Goal: Task Accomplishment & Management: Complete application form

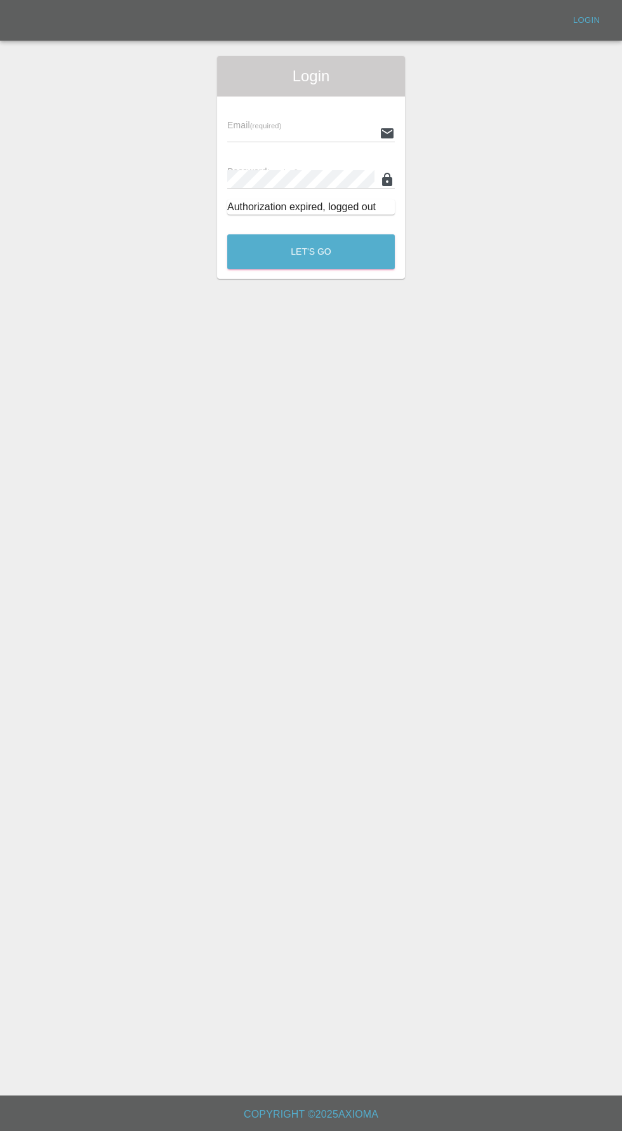
click at [295, 137] on input "text" at bounding box center [300, 133] width 147 height 18
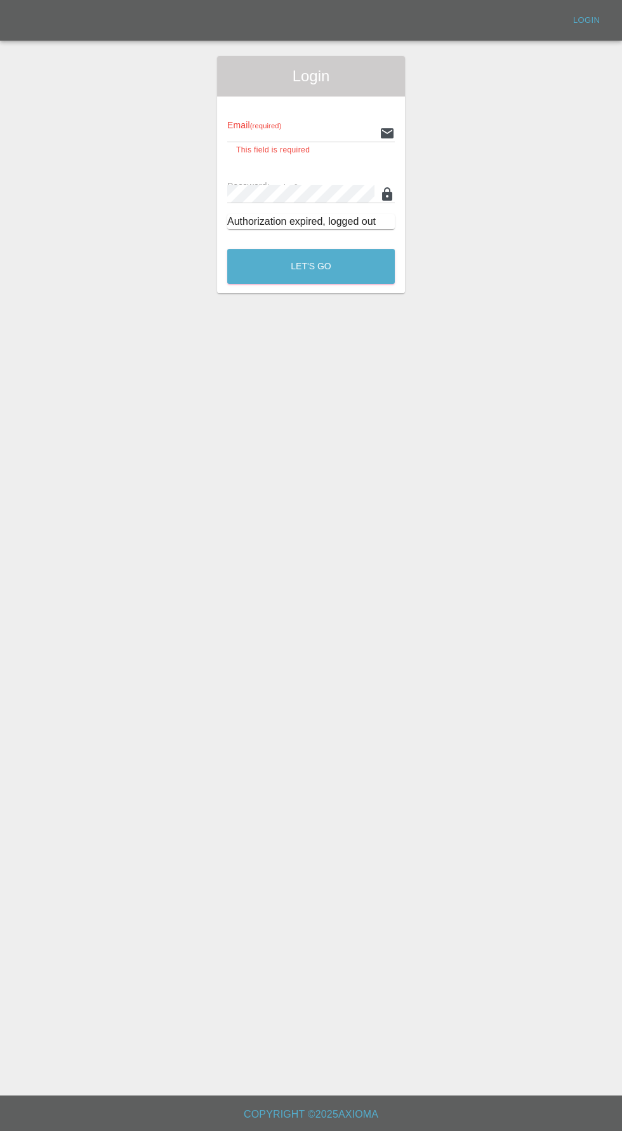
type input "[EMAIL_ADDRESS][DOMAIN_NAME]"
click at [227, 249] on button "Let's Go" at bounding box center [311, 266] width 168 height 35
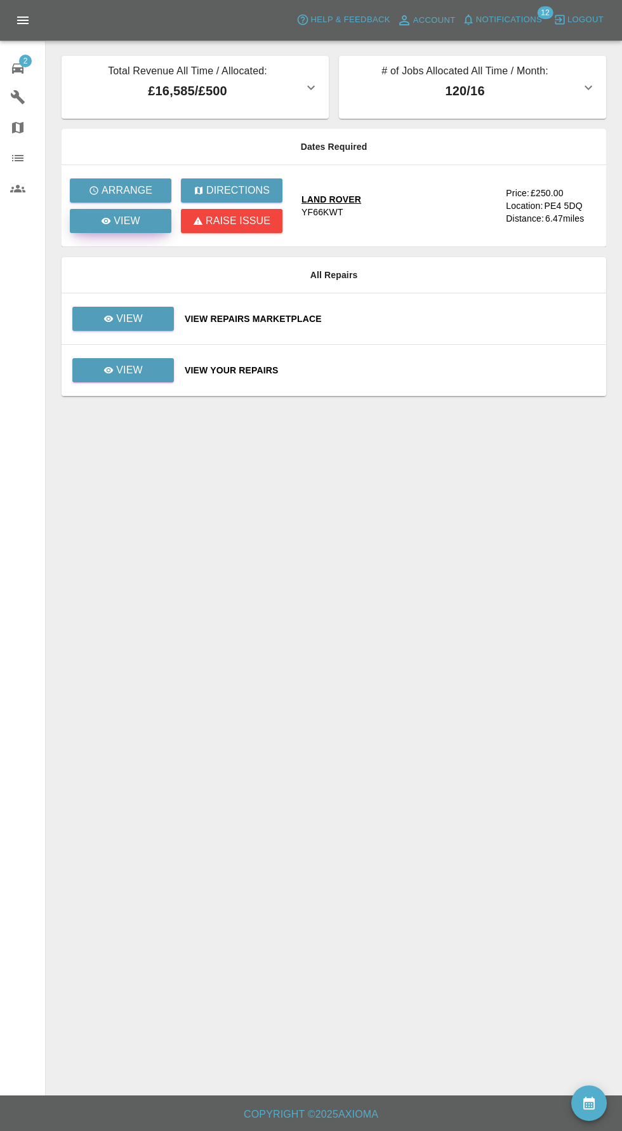
click at [118, 220] on p "View" at bounding box center [127, 220] width 27 height 15
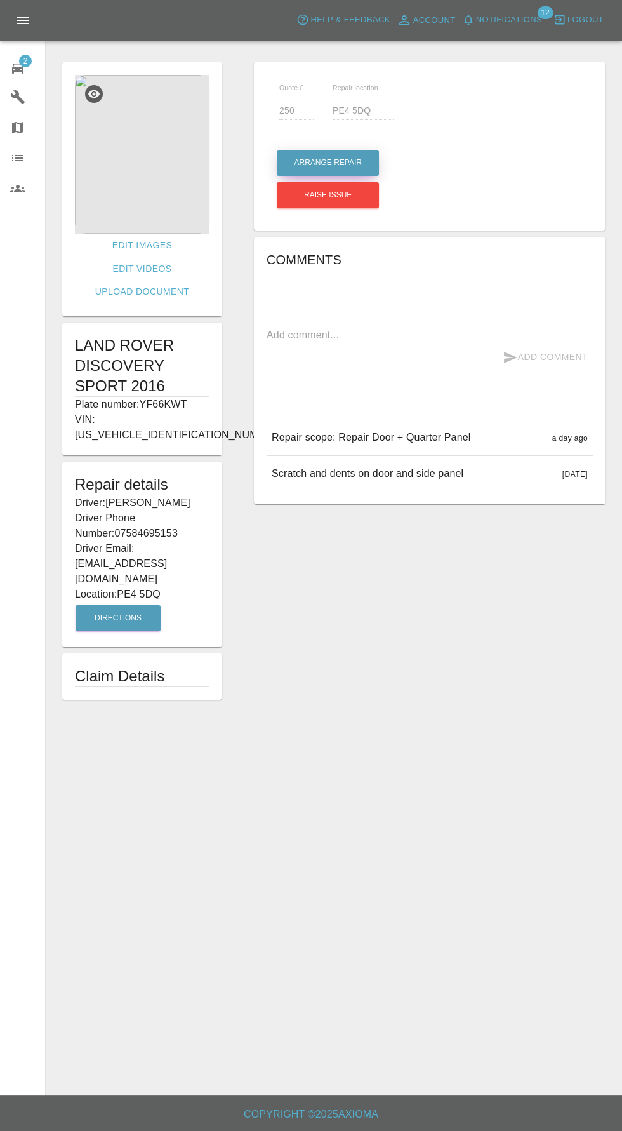
click at [331, 163] on button "Arrange Repair" at bounding box center [328, 163] width 102 height 26
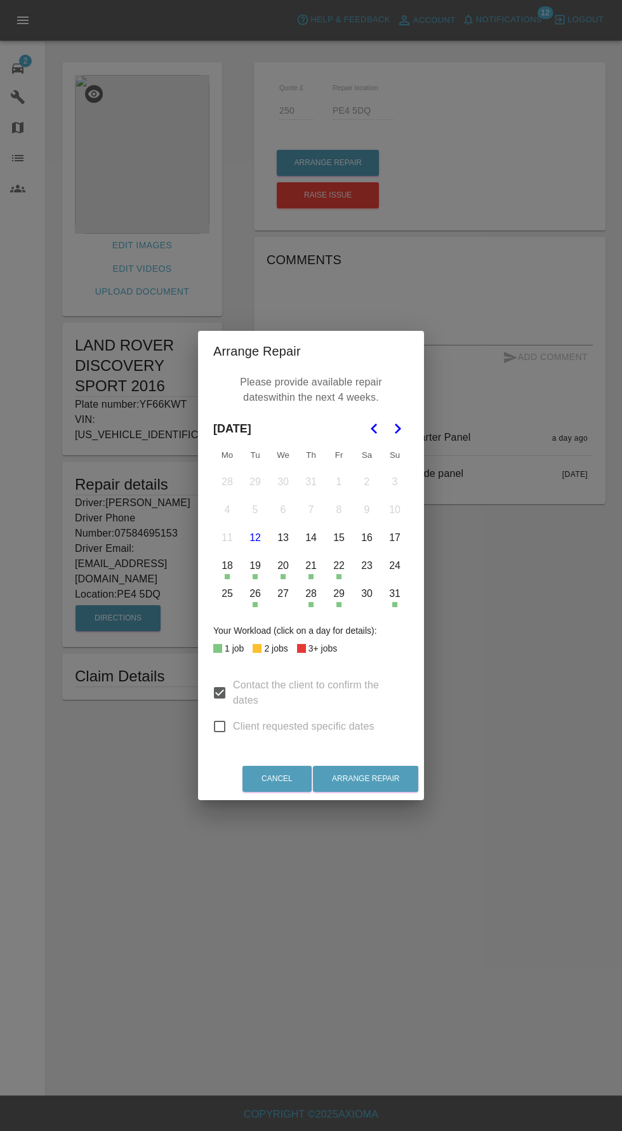
click at [227, 594] on button "25" at bounding box center [227, 594] width 27 height 27
click at [283, 594] on button "27" at bounding box center [283, 594] width 27 height 27
click at [513, 736] on div "Arrange Repair Please provide available repair dates within the next 4 weeks. […" at bounding box center [311, 565] width 622 height 1131
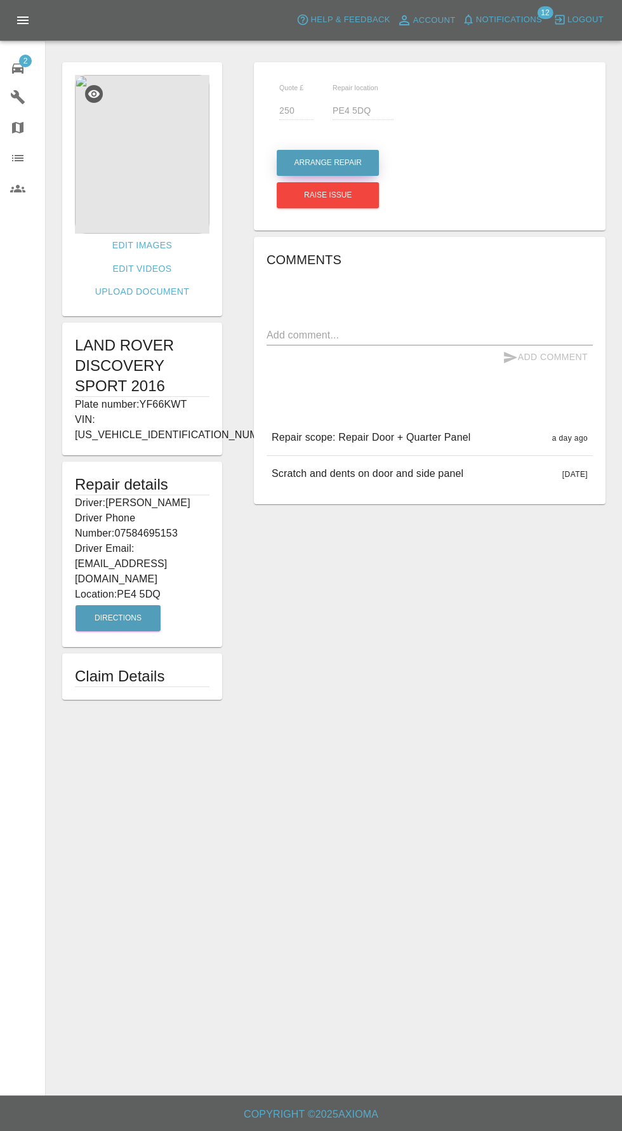
click at [318, 163] on button "Arrange Repair" at bounding box center [328, 163] width 102 height 26
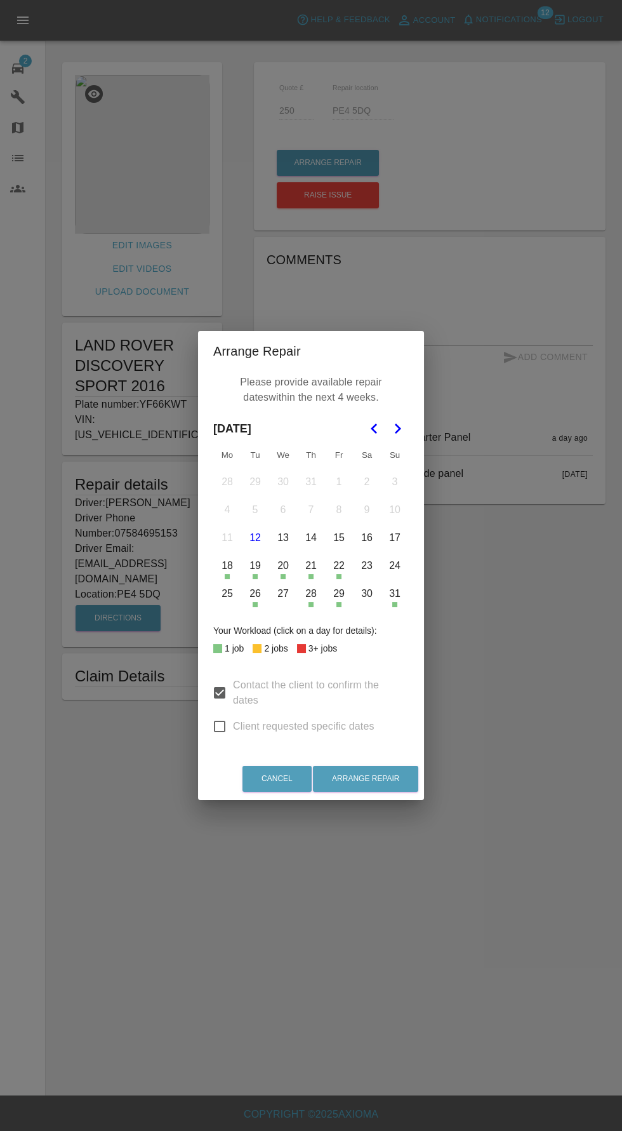
click at [400, 433] on icon "Go to the Next Month" at bounding box center [397, 428] width 15 height 15
click at [218, 480] on button "1" at bounding box center [227, 482] width 27 height 27
click at [225, 476] on button "1" at bounding box center [227, 482] width 27 height 27
click at [219, 482] on button "1" at bounding box center [227, 482] width 27 height 27
click at [218, 479] on button "1" at bounding box center [227, 482] width 27 height 27
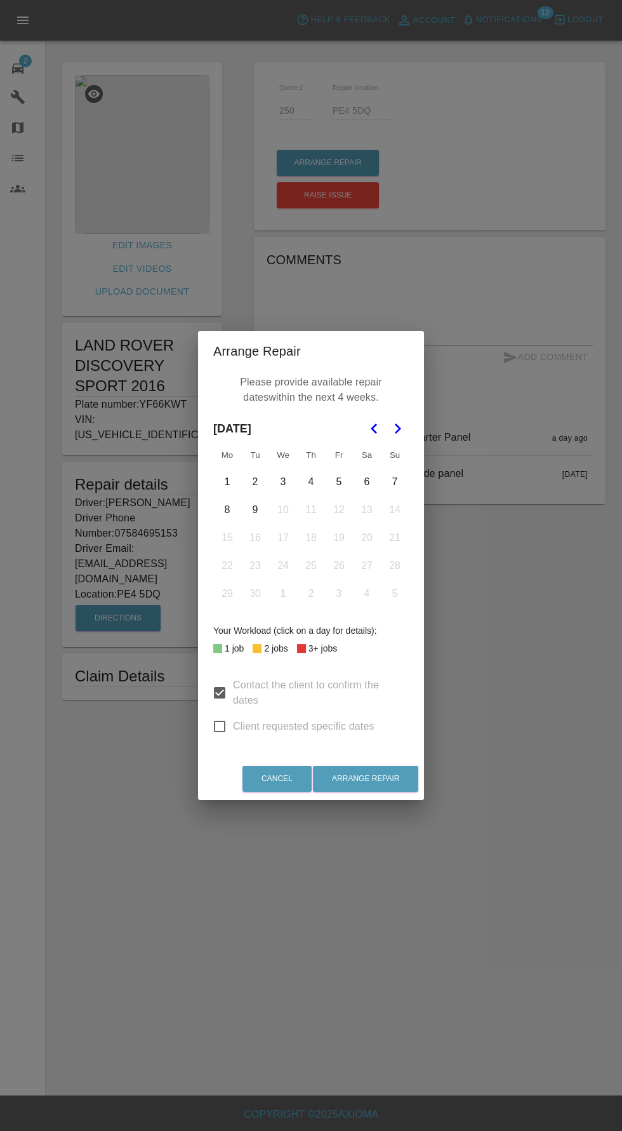
click at [377, 431] on icon "Go to the Previous Month" at bounding box center [374, 428] width 15 height 15
click at [283, 595] on button "27" at bounding box center [283, 594] width 27 height 27
click at [398, 429] on icon "Go to the Next Month" at bounding box center [397, 428] width 15 height 15
click at [220, 481] on button "1" at bounding box center [227, 482] width 27 height 27
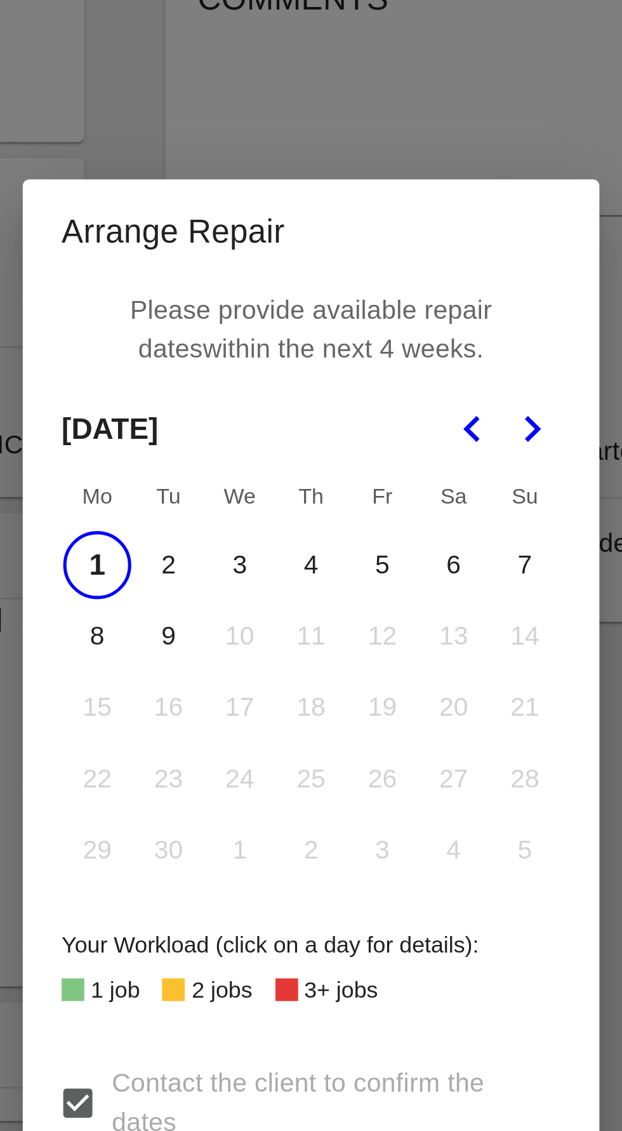
click at [288, 478] on button "3" at bounding box center [283, 482] width 27 height 27
click at [293, 487] on button "3" at bounding box center [283, 482] width 27 height 27
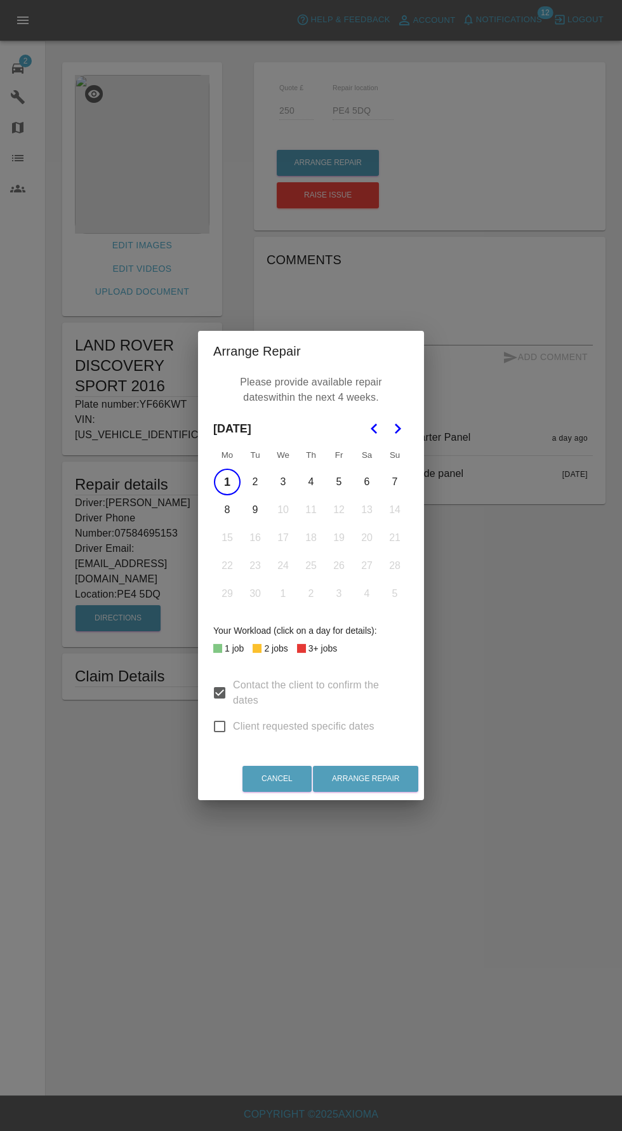
click at [339, 482] on button "5" at bounding box center [339, 482] width 27 height 27
click at [311, 482] on button "4" at bounding box center [311, 482] width 27 height 27
click at [227, 482] on button "1" at bounding box center [227, 482] width 27 height 27
click at [311, 482] on button "4" at bounding box center [311, 482] width 27 height 27
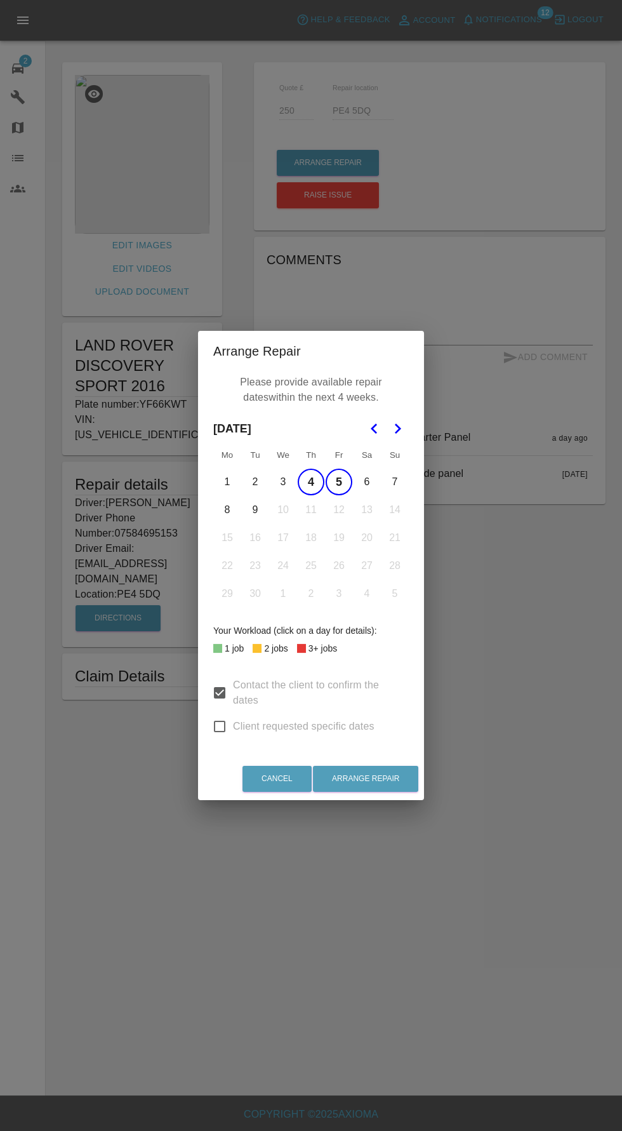
click at [227, 509] on button "8" at bounding box center [227, 510] width 27 height 27
click at [408, 789] on button "Arrange Repair" at bounding box center [365, 779] width 105 height 26
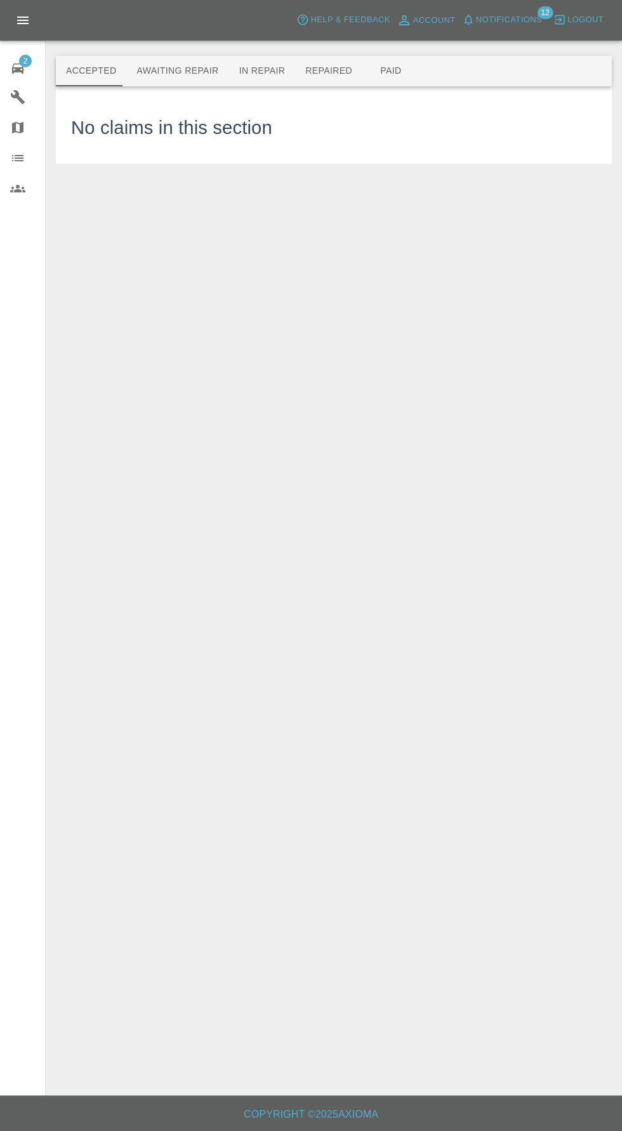
click at [165, 71] on button "Awaiting Repair" at bounding box center [177, 71] width 102 height 30
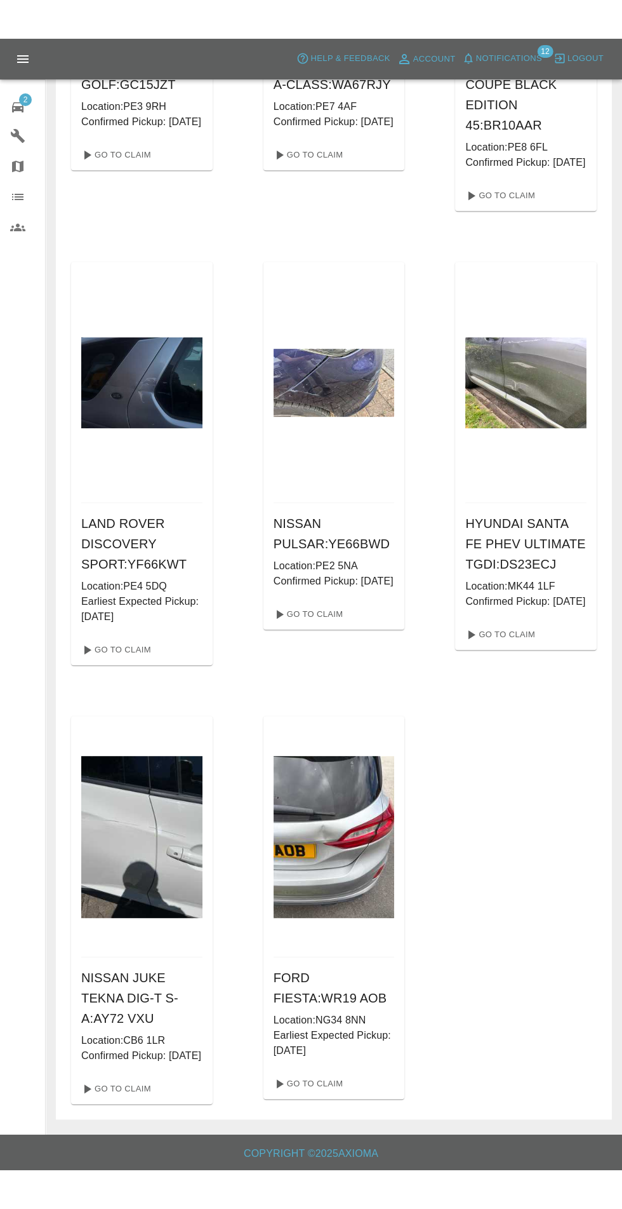
scroll to position [744, 0]
